Goal: Navigation & Orientation: Find specific page/section

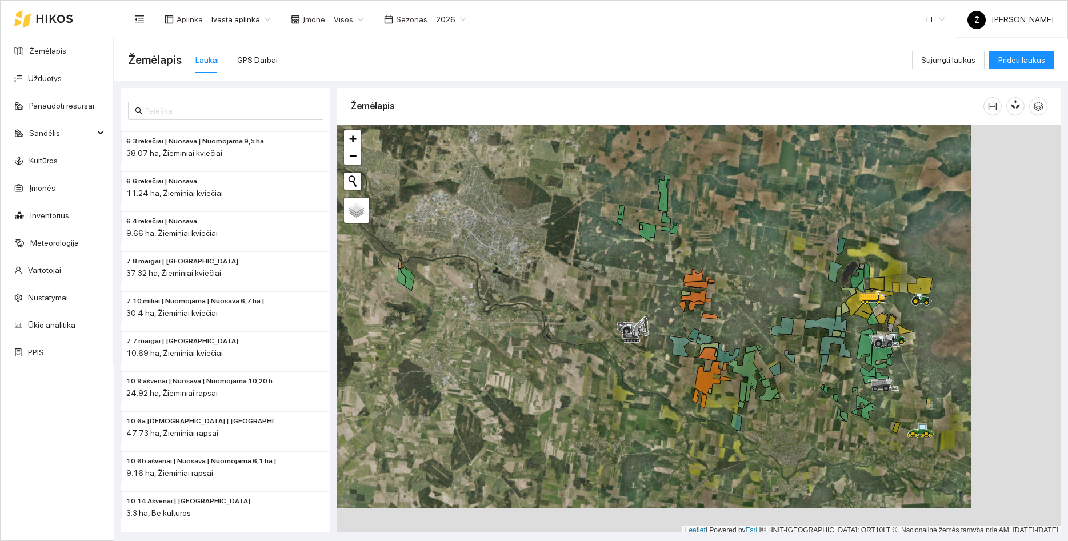
drag, startPoint x: 1000, startPoint y: 433, endPoint x: 909, endPoint y: 406, distance: 94.2
click at [909, 406] on div at bounding box center [699, 330] width 724 height 411
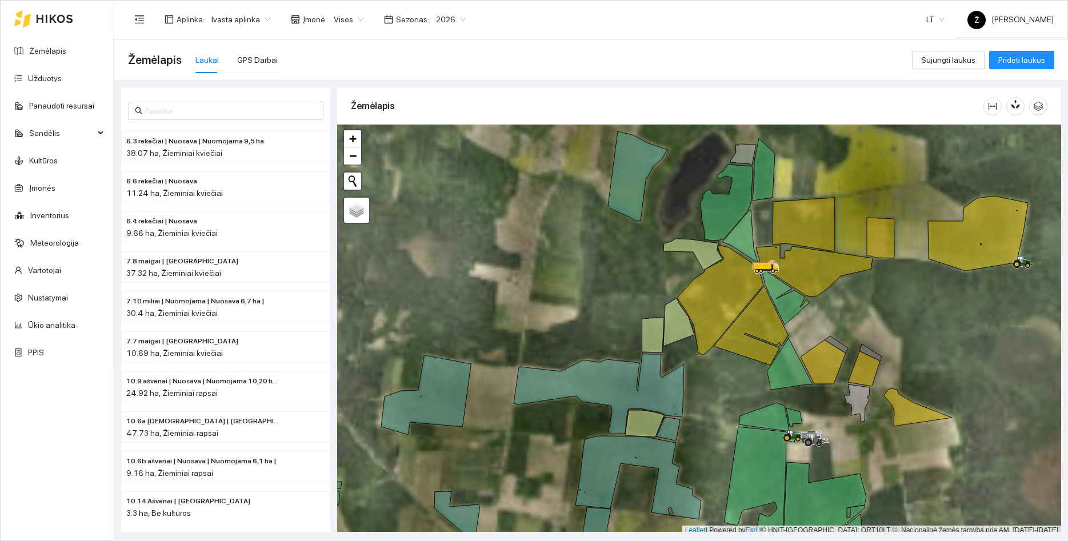
drag, startPoint x: 926, startPoint y: 357, endPoint x: 900, endPoint y: 228, distance: 131.8
click at [901, 235] on div at bounding box center [699, 330] width 724 height 411
